Goal: Navigation & Orientation: Find specific page/section

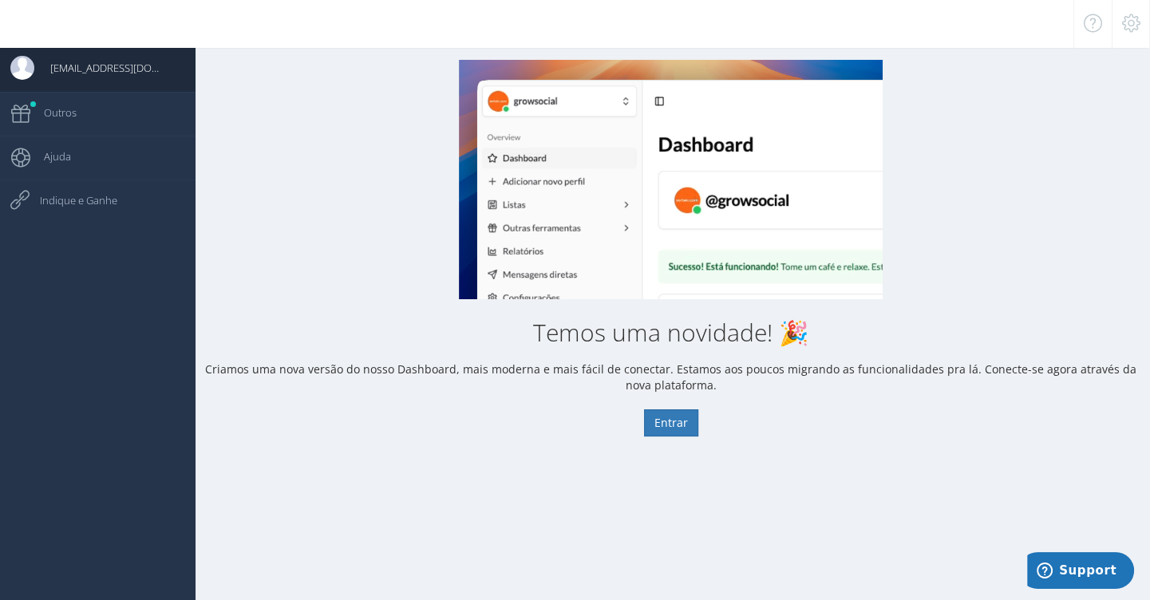
click at [1000, 222] on div "Temos uma novidade! 🎉 Criamos uma nova versão do nosso Dashboard, mais moderna …" at bounding box center [671, 248] width 959 height 377
click at [1131, 35] on div at bounding box center [1131, 24] width 38 height 48
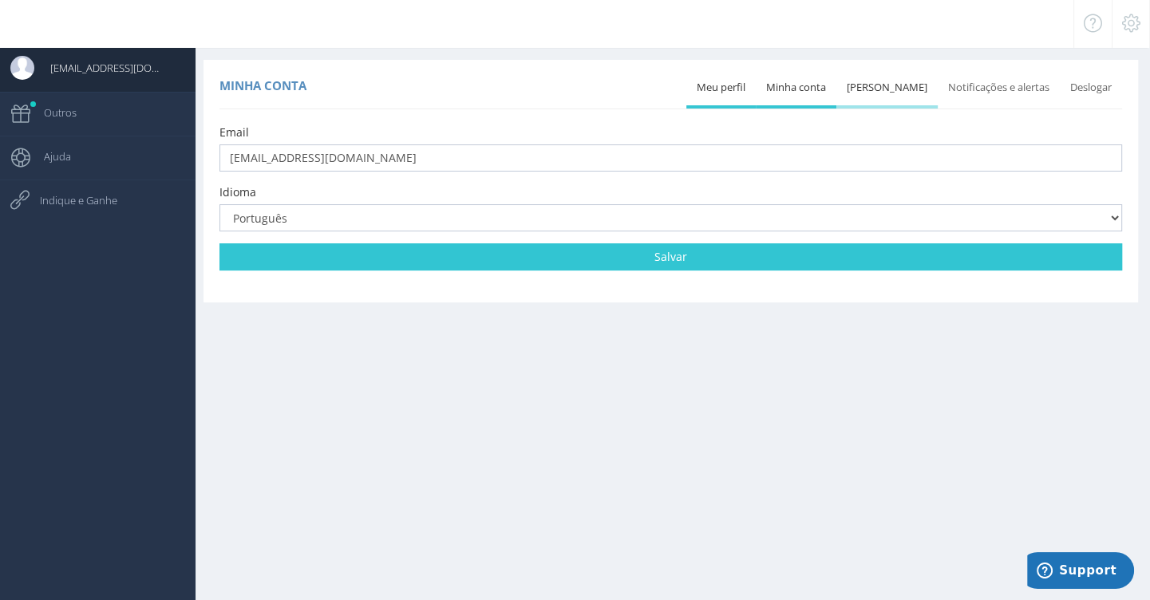
click at [877, 91] on link "[PERSON_NAME]" at bounding box center [887, 87] width 101 height 35
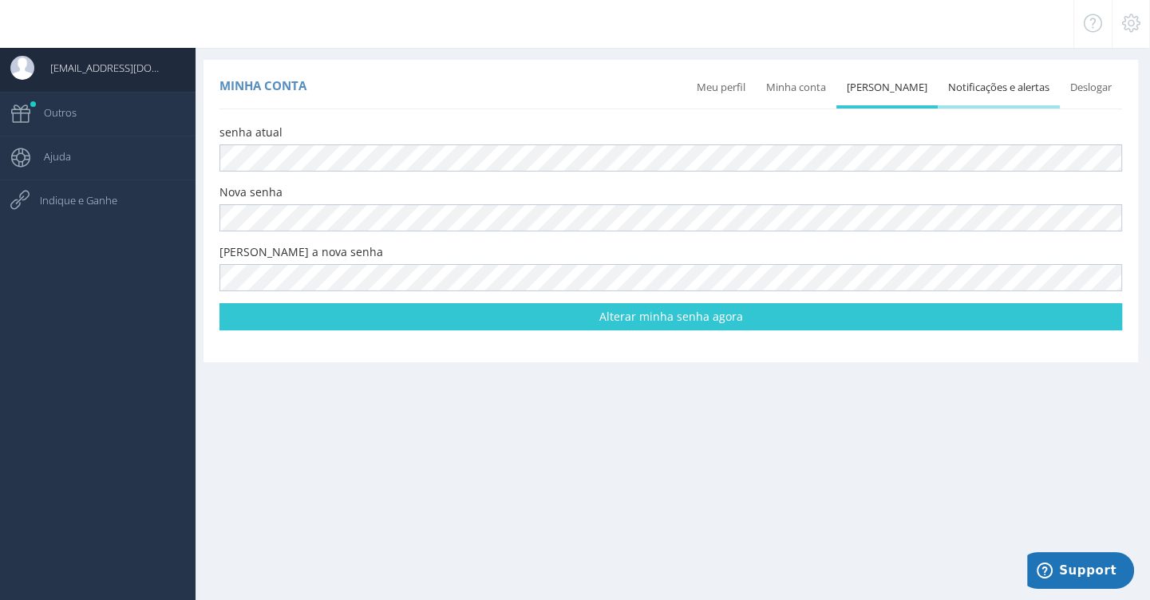
click at [979, 89] on link "Notificações e alertas" at bounding box center [999, 87] width 122 height 35
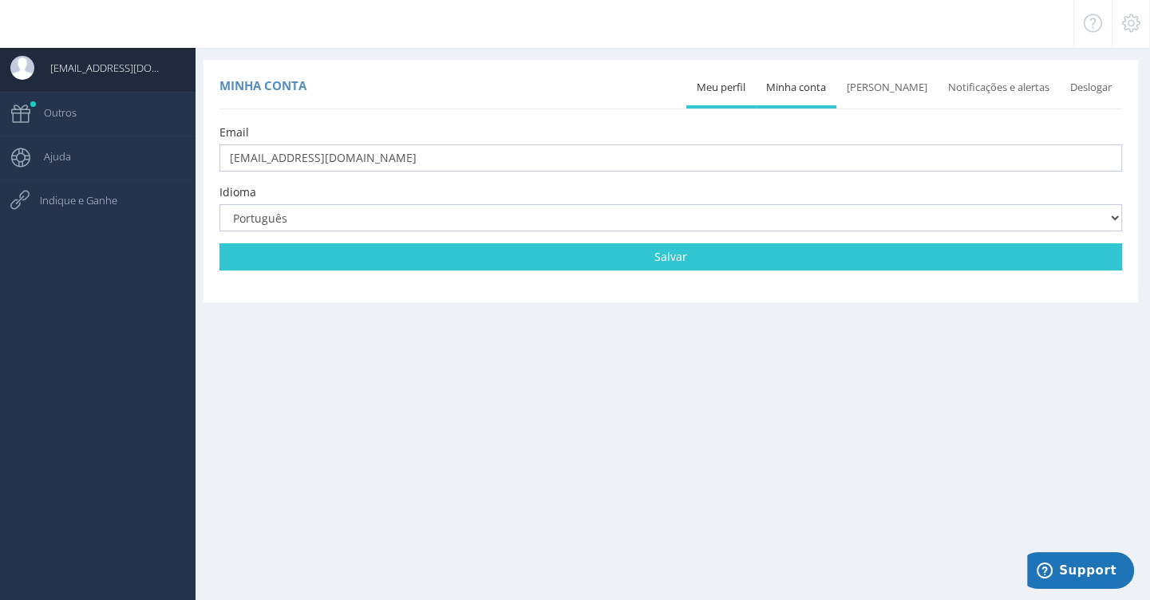
click at [1091, 93] on link "Deslogar" at bounding box center [1091, 87] width 62 height 35
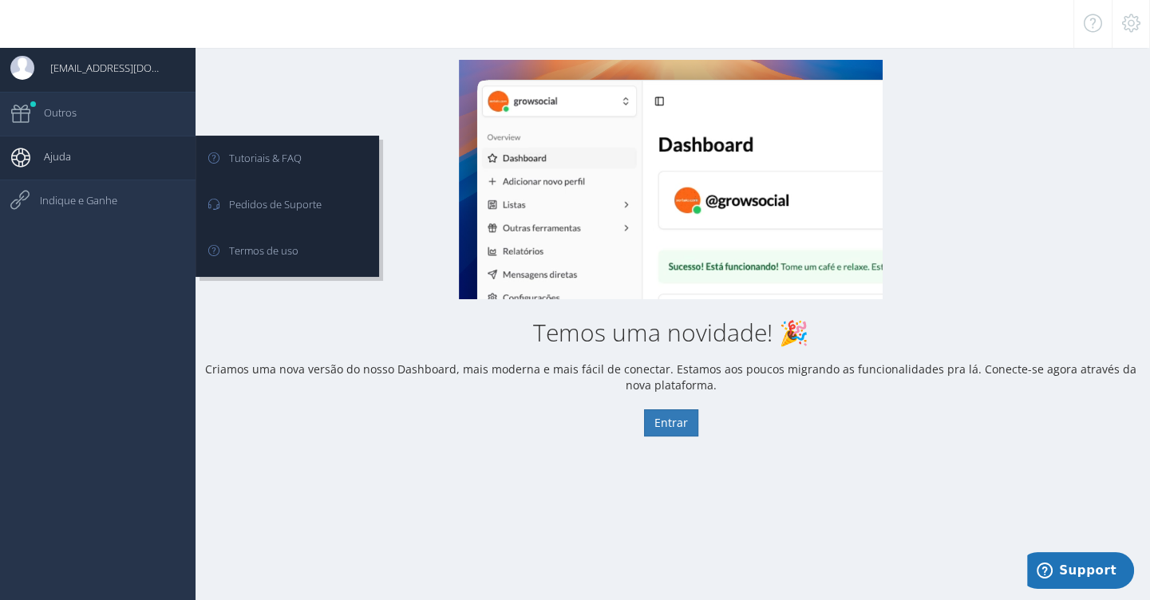
click at [55, 166] on span "Ajuda" at bounding box center [49, 157] width 43 height 40
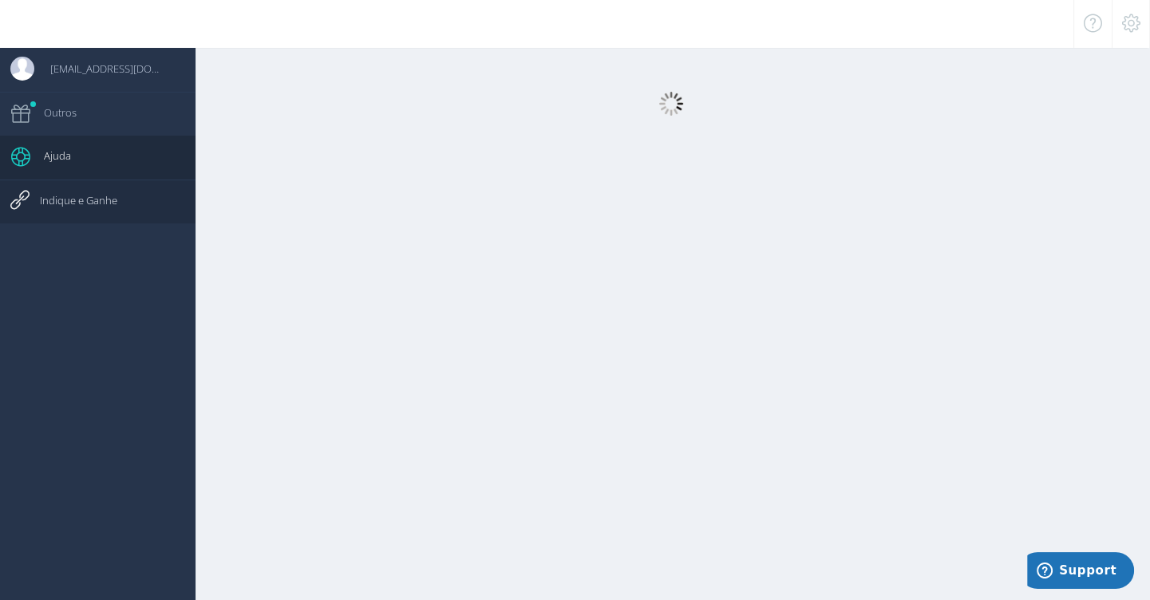
click at [59, 199] on span "Indique e Ganhe" at bounding box center [70, 200] width 93 height 40
